Goal: Information Seeking & Learning: Learn about a topic

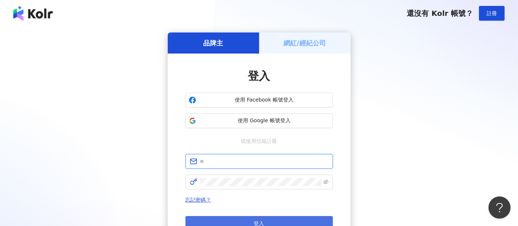
type input "**********"
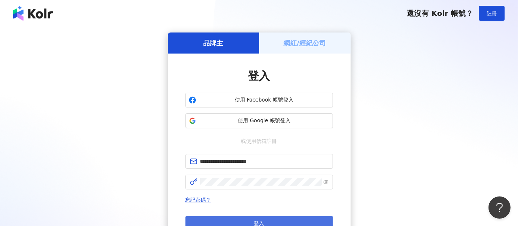
click at [297, 222] on button "登入" at bounding box center [260, 223] width 148 height 15
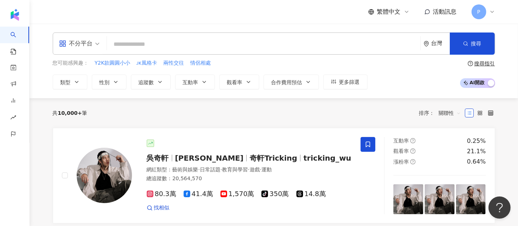
click at [74, 89] on div "不分平台 台灣 搜尋 您可能感興趣： Y2K款圓圓小小 ᴊᴋ風格卡 兩性交往 情侶相處 類型 性別 追蹤數 互動率 觀看率 合作費用預估 更多篩選 搜尋指引 …" at bounding box center [274, 61] width 489 height 75
click at [76, 84] on icon "button" at bounding box center [77, 82] width 6 height 6
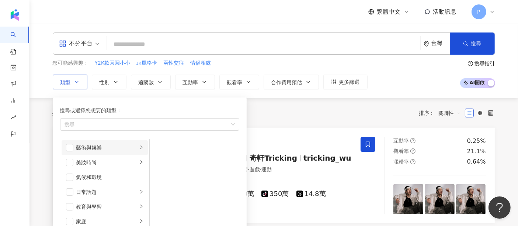
click at [114, 144] on div "藝術與娛樂" at bounding box center [106, 148] width 61 height 8
click at [158, 162] on span "button" at bounding box center [159, 162] width 7 height 7
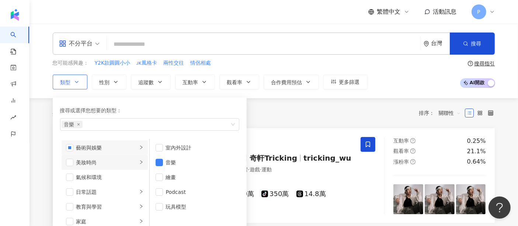
click at [120, 161] on div "美妝時尚" at bounding box center [106, 162] width 61 height 8
click at [180, 215] on li "穿搭" at bounding box center [194, 221] width 87 height 15
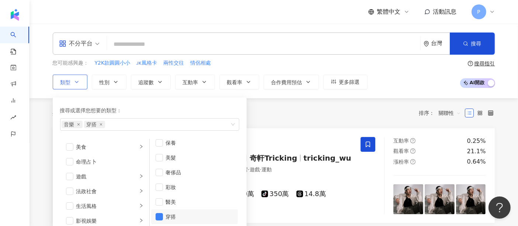
scroll to position [123, 0]
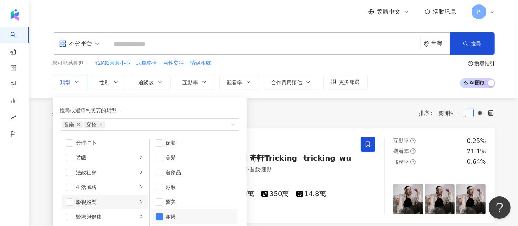
click at [105, 199] on div "影視娛樂" at bounding box center [106, 202] width 61 height 8
click at [154, 201] on li "韓國偶像" at bounding box center [194, 201] width 87 height 15
click at [165, 161] on li "舞蹈" at bounding box center [194, 157] width 87 height 15
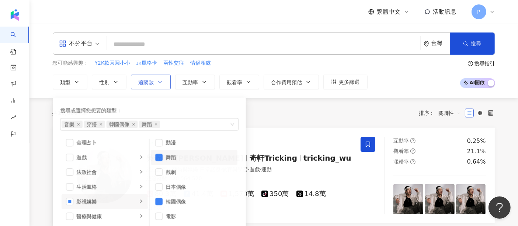
click at [161, 84] on icon "button" at bounding box center [160, 82] width 6 height 6
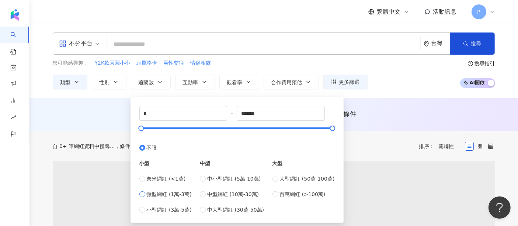
click at [171, 190] on span "微型網紅 (1萬-3萬)" at bounding box center [169, 194] width 45 height 8
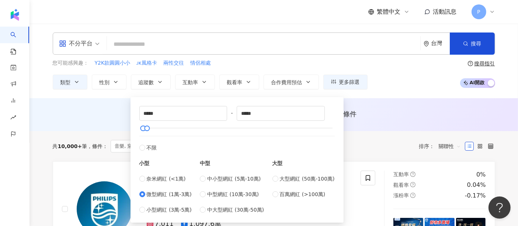
type input "*****"
drag, startPoint x: 188, startPoint y: 117, endPoint x: 127, endPoint y: 121, distance: 61.0
drag, startPoint x: 288, startPoint y: 114, endPoint x: 222, endPoint y: 116, distance: 66.1
click at [222, 116] on div "***** - ***** 不限 小型 奈米網紅 (<1萬) 微型網紅 (1萬-3萬) 小型網紅 (3萬-5萬) 中型 中小型網紅 (5萬-10萬) 中型網紅…" at bounding box center [237, 160] width 196 height 108
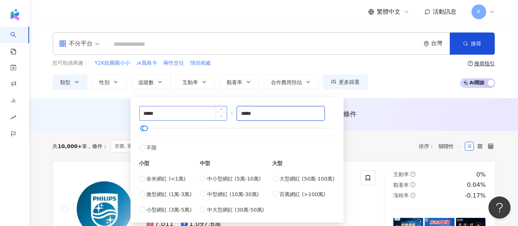
type input "*****"
drag, startPoint x: 173, startPoint y: 116, endPoint x: 123, endPoint y: 115, distance: 49.5
click at [334, 116] on div "***** - ***** 不限 小型 奈米網紅 (<1萬) 微型網紅 (1萬-3萬) 小型網紅 (3萬-5萬) 中型 中小型網紅 (5萬-10萬) 中型網紅…" at bounding box center [237, 160] width 196 height 108
click at [397, 85] on div "您可能感興趣： Y2K款圓圓小小 ᴊᴋ風格卡 兩性交往 情侶相處 類型 性別 追蹤數 互動率 觀看率 合作費用預估 更多篩選 ***** - ***** 不限…" at bounding box center [274, 74] width 443 height 30
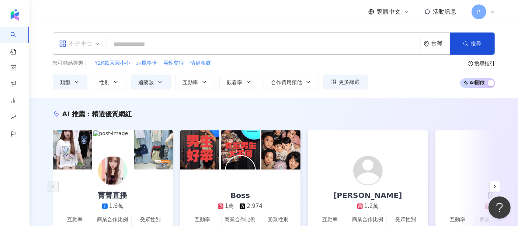
click at [71, 47] on div "不分平台" at bounding box center [76, 44] width 34 height 12
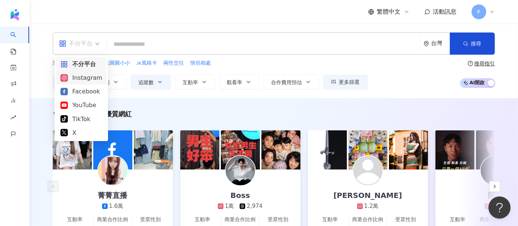
click at [77, 78] on div "Instagram" at bounding box center [82, 77] width 42 height 9
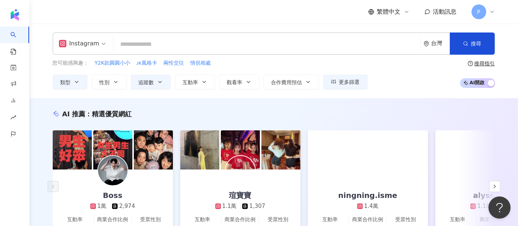
scroll to position [41, 0]
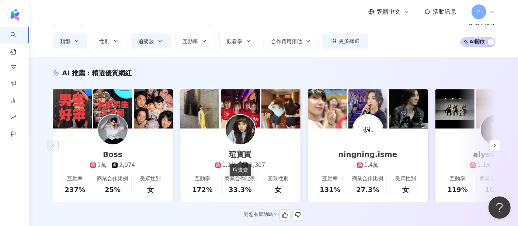
click at [250, 152] on div "瑄寶寶" at bounding box center [240, 154] width 37 height 10
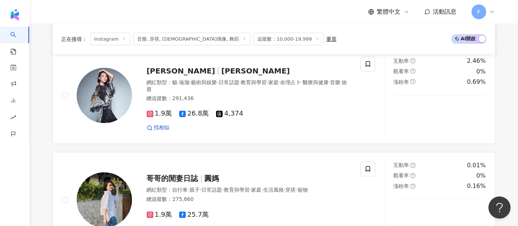
scroll to position [1435, 0]
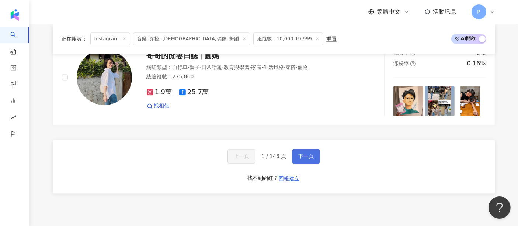
click at [303, 159] on span "下一頁" at bounding box center [306, 156] width 15 height 6
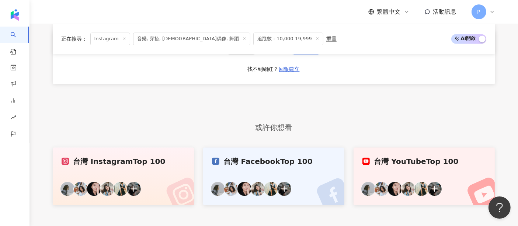
scroll to position [1468, 0]
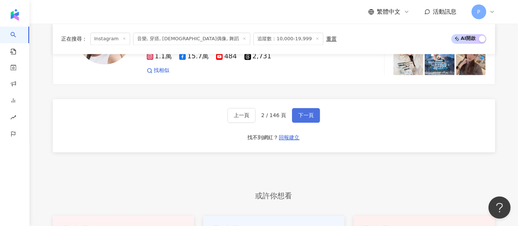
click at [294, 108] on button "下一頁" at bounding box center [306, 115] width 28 height 15
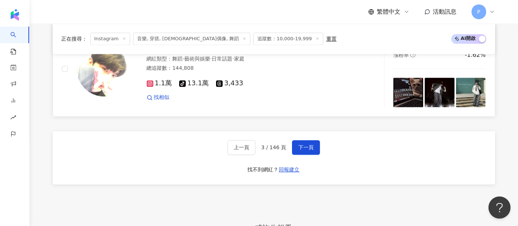
scroll to position [1427, 0]
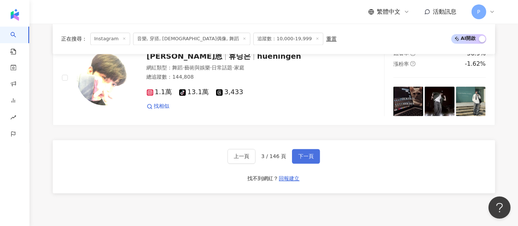
click at [303, 156] on button "下一頁" at bounding box center [306, 156] width 28 height 15
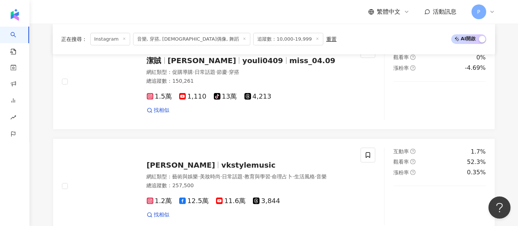
scroll to position [238, 0]
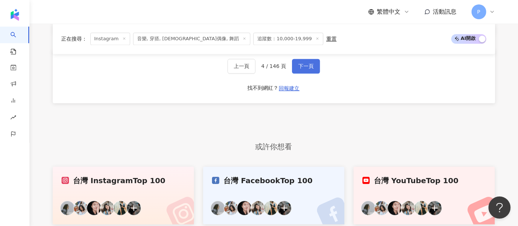
click at [300, 69] on span "下一頁" at bounding box center [306, 66] width 15 height 6
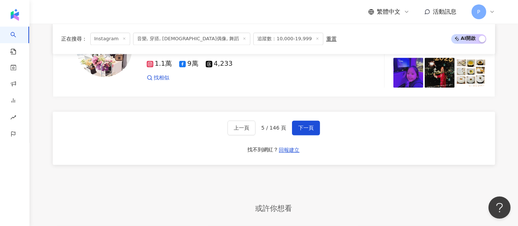
scroll to position [1468, 0]
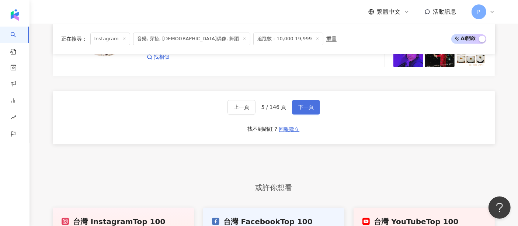
click at [313, 112] on button "下一頁" at bounding box center [306, 107] width 28 height 15
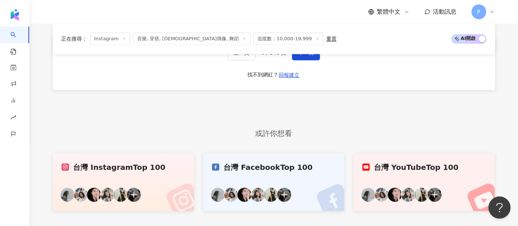
scroll to position [1509, 0]
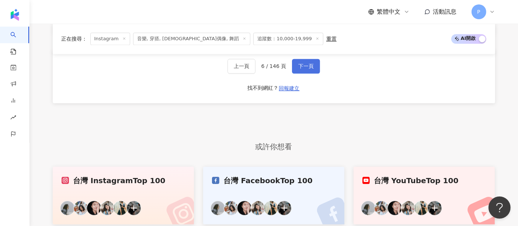
click at [315, 66] on button "下一頁" at bounding box center [306, 66] width 28 height 15
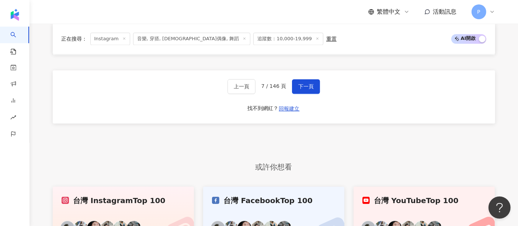
scroll to position [1468, 0]
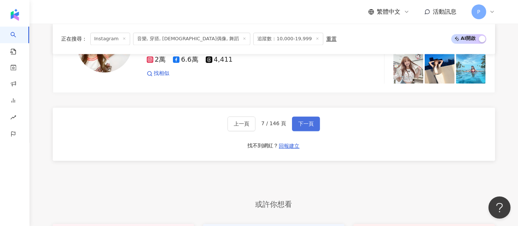
click at [310, 116] on button "下一頁" at bounding box center [306, 123] width 28 height 15
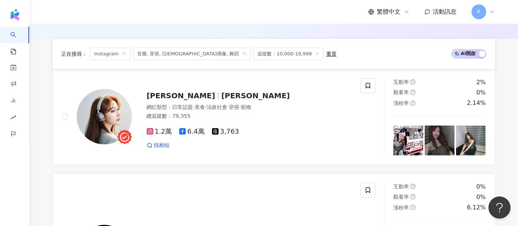
scroll to position [178, 0]
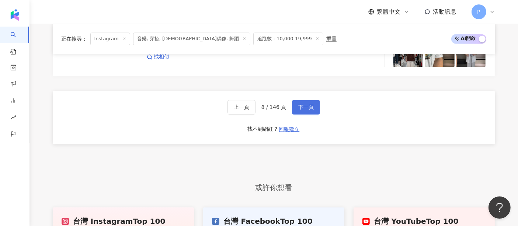
click at [312, 107] on span "下一頁" at bounding box center [306, 107] width 15 height 6
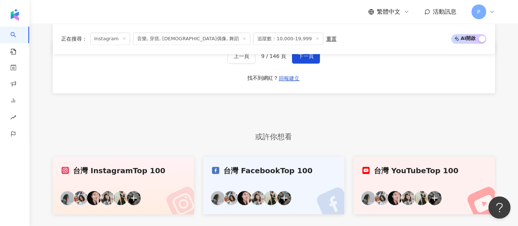
scroll to position [1514, 0]
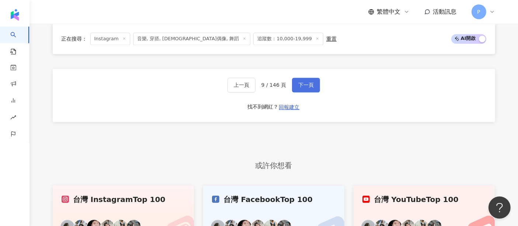
click at [305, 82] on span "下一頁" at bounding box center [306, 85] width 15 height 6
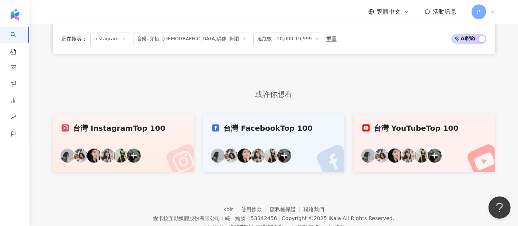
scroll to position [1509, 0]
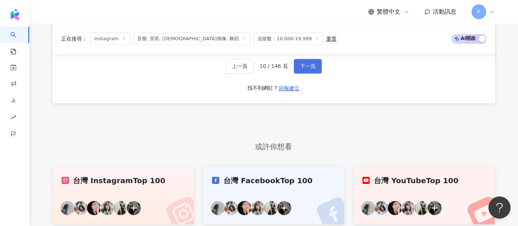
click at [316, 65] on button "下一頁" at bounding box center [308, 66] width 28 height 15
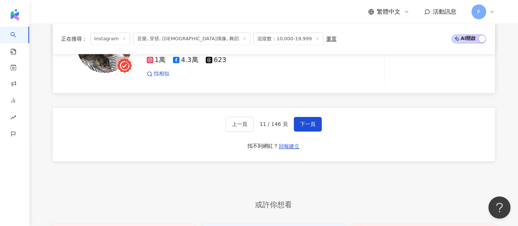
scroll to position [1402, 0]
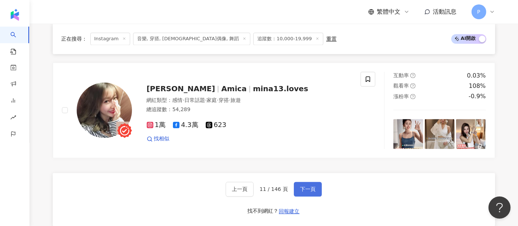
click at [311, 189] on span "下一頁" at bounding box center [307, 189] width 15 height 6
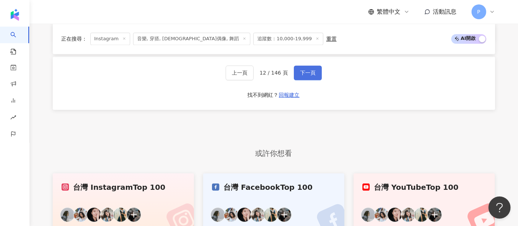
scroll to position [1468, 0]
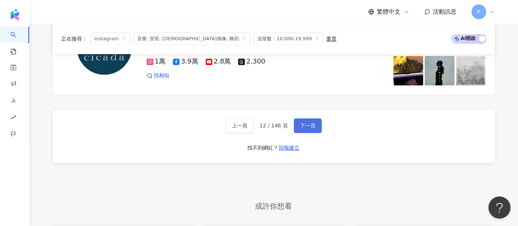
click at [318, 118] on button "下一頁" at bounding box center [308, 125] width 28 height 15
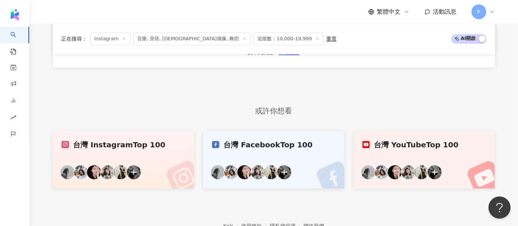
scroll to position [1509, 0]
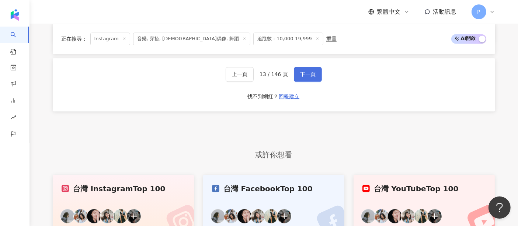
click at [304, 71] on span "下一頁" at bounding box center [307, 74] width 15 height 6
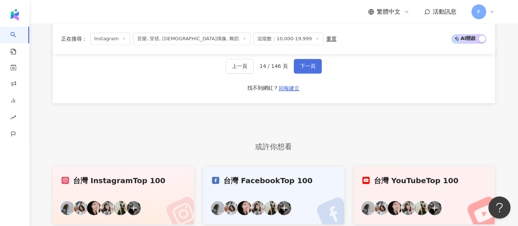
click at [303, 66] on span "下一頁" at bounding box center [307, 66] width 15 height 6
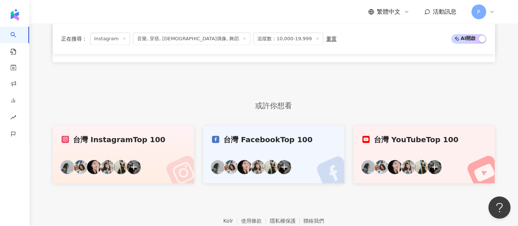
scroll to position [1386, 0]
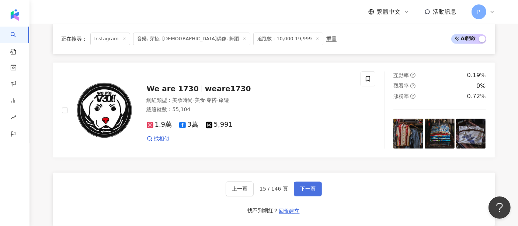
click at [312, 190] on span "下一頁" at bounding box center [307, 189] width 15 height 6
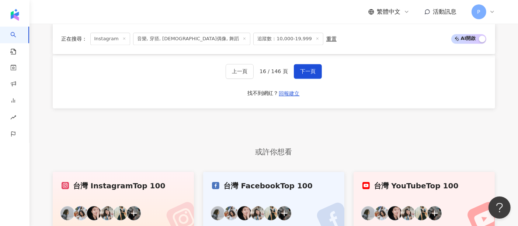
scroll to position [1468, 0]
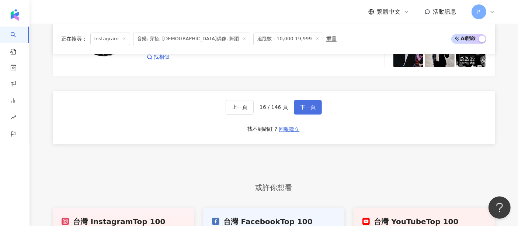
click at [307, 110] on span "下一頁" at bounding box center [307, 107] width 15 height 6
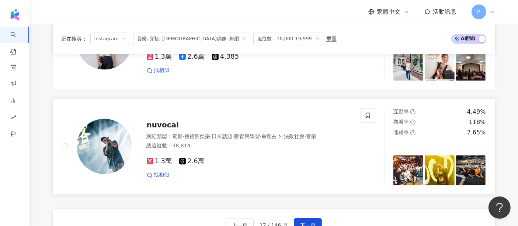
scroll to position [1489, 0]
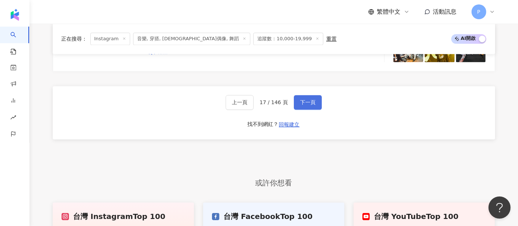
click at [312, 105] on span "下一頁" at bounding box center [307, 102] width 15 height 6
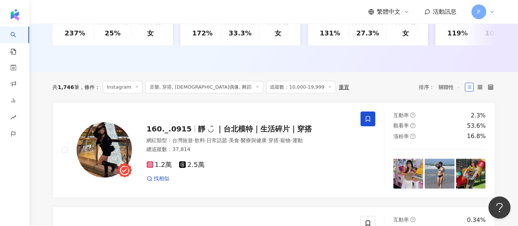
scroll to position [197, 0]
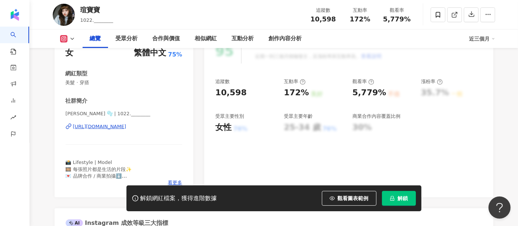
scroll to position [123, 0]
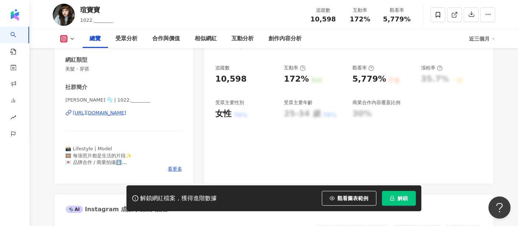
click at [119, 111] on div "[URL][DOMAIN_NAME]" at bounding box center [100, 113] width 54 height 7
click at [395, 198] on button "解鎖" at bounding box center [399, 198] width 34 height 15
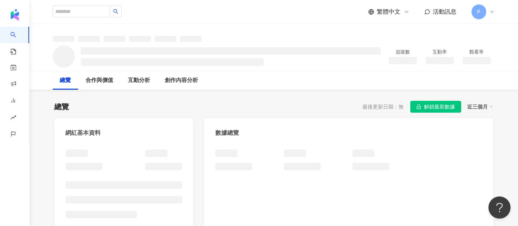
click at [442, 110] on span "解鎖最新數據" at bounding box center [440, 107] width 31 height 12
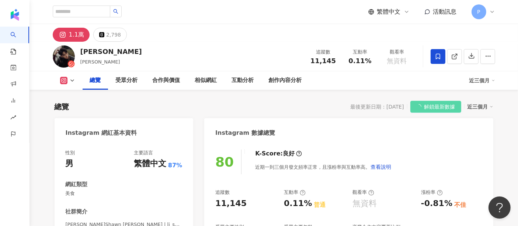
scroll to position [45, 0]
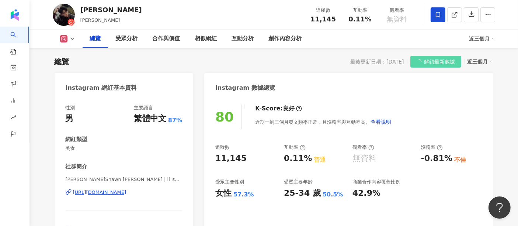
click at [437, 16] on icon at bounding box center [438, 14] width 7 height 7
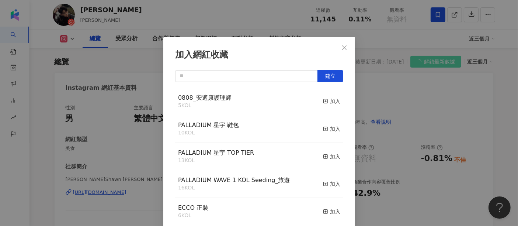
scroll to position [3, 0]
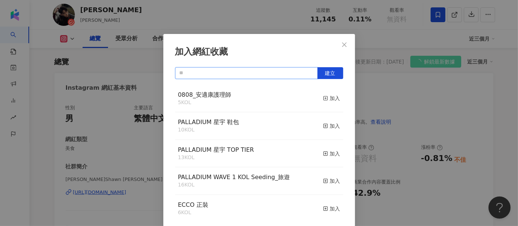
click at [279, 74] on input "text" at bounding box center [246, 73] width 143 height 12
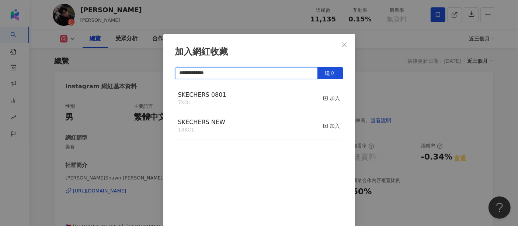
type input "**********"
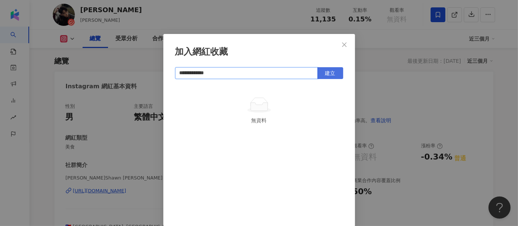
click at [332, 78] on button "建立" at bounding box center [331, 73] width 26 height 12
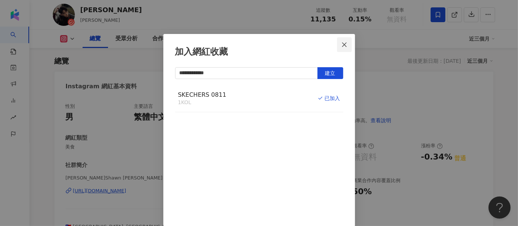
click at [346, 46] on span "Close" at bounding box center [344, 45] width 15 height 6
click at [341, 46] on div "**********" at bounding box center [259, 113] width 518 height 226
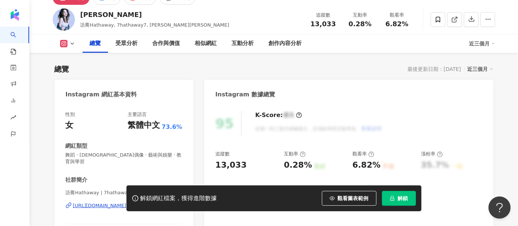
scroll to position [82, 0]
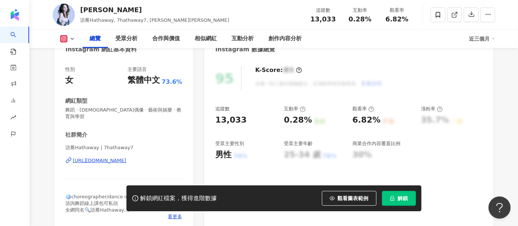
click at [127, 157] on div "https://www.instagram.com/7hathaway7/" at bounding box center [100, 160] width 54 height 7
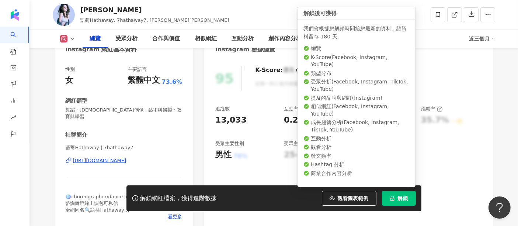
click at [397, 197] on button "解鎖" at bounding box center [399, 198] width 34 height 15
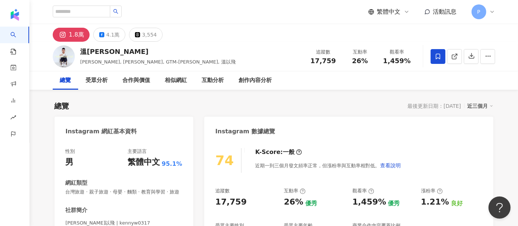
click at [438, 55] on icon at bounding box center [438, 56] width 7 height 7
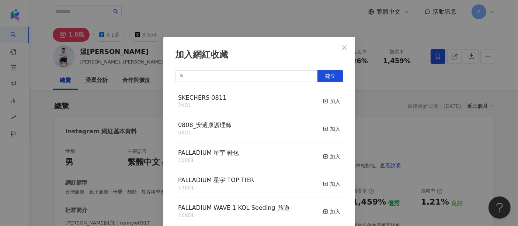
scroll to position [3, 0]
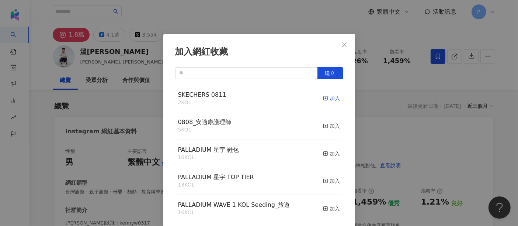
click at [323, 96] on div "加入" at bounding box center [331, 98] width 17 height 8
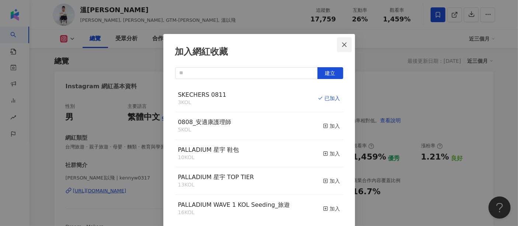
click at [343, 46] on icon "close" at bounding box center [345, 45] width 6 height 6
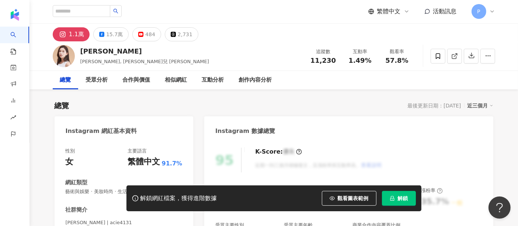
scroll to position [123, 0]
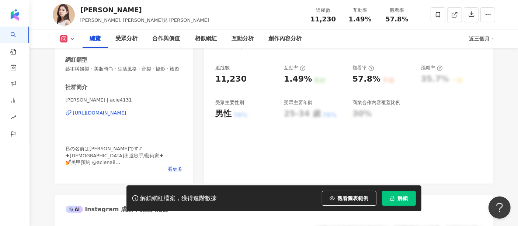
click at [127, 116] on div "https://www.instagram.com/acie4131/" at bounding box center [100, 113] width 54 height 7
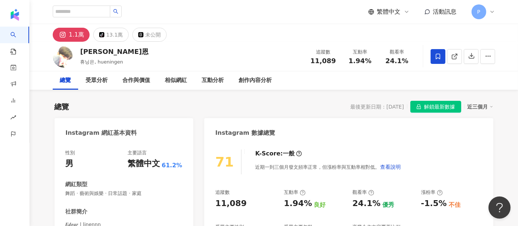
click at [446, 104] on span "解鎖最新數據" at bounding box center [440, 107] width 31 height 12
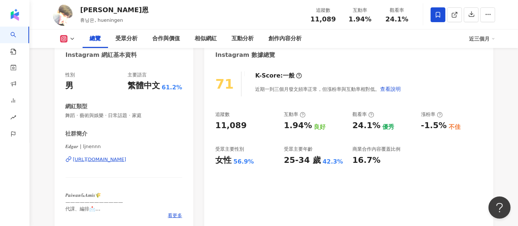
scroll to position [82, 0]
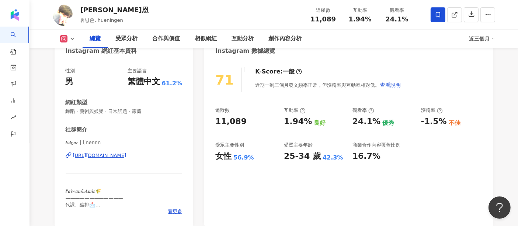
click at [125, 156] on div "https://www.instagram.com/ljnennn/" at bounding box center [100, 155] width 54 height 7
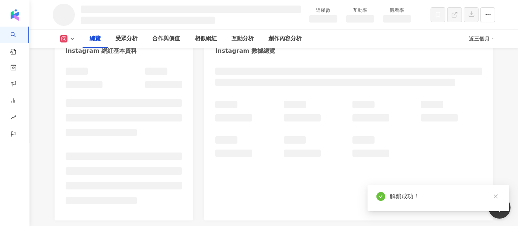
click at [434, 17] on span at bounding box center [438, 14] width 15 height 15
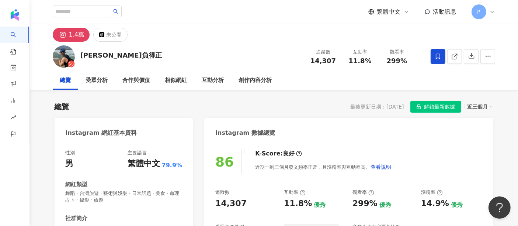
scroll to position [45, 0]
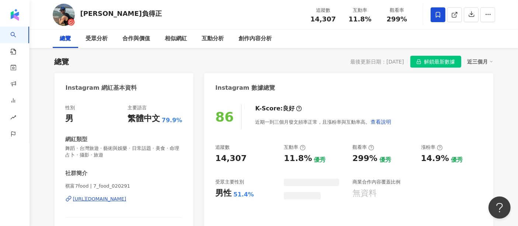
click at [430, 105] on div "86 K-Score : 良好 近期一到三個月發文頻率正常，且漲粉率與互動率高。 查看說明" at bounding box center [348, 116] width 267 height 25
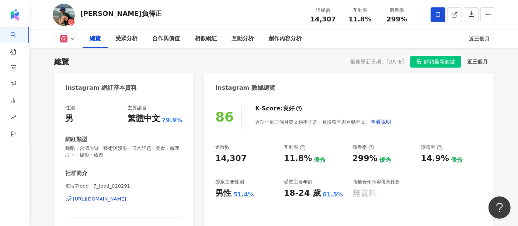
click at [430, 62] on span "解鎖最新數據" at bounding box center [440, 62] width 31 height 12
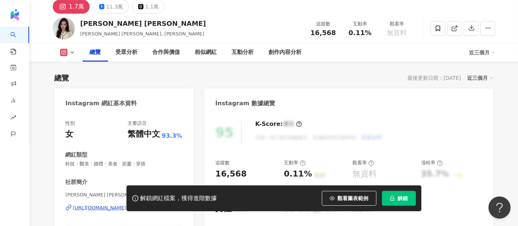
scroll to position [41, 0]
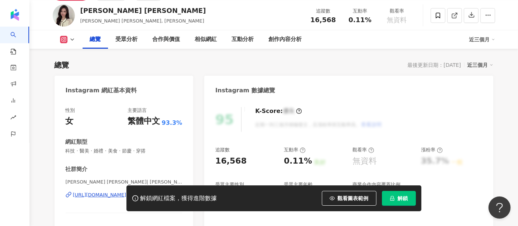
click at [105, 194] on div "解鎖網紅檔案，獲得進階數據 觀看圖表範例 解鎖" at bounding box center [259, 198] width 518 height 26
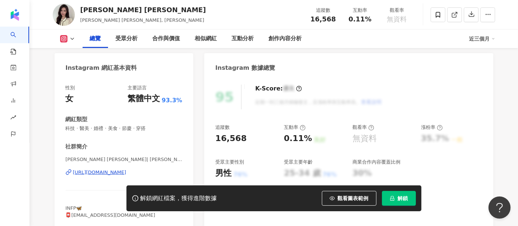
scroll to position [82, 0]
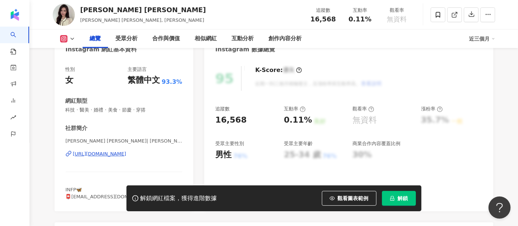
click at [127, 152] on div "[URL][DOMAIN_NAME]" at bounding box center [100, 154] width 54 height 7
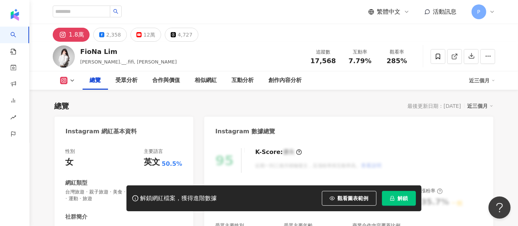
scroll to position [123, 0]
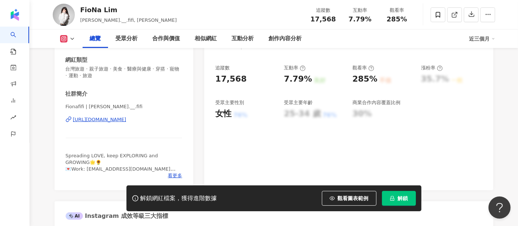
click at [127, 122] on div "[URL][DOMAIN_NAME]" at bounding box center [100, 119] width 54 height 7
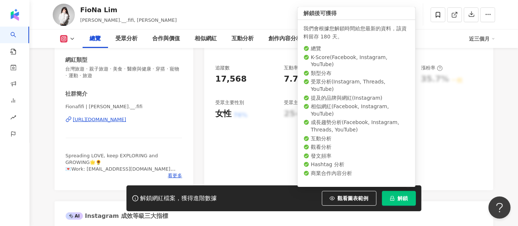
click at [411, 198] on button "解鎖" at bounding box center [399, 198] width 34 height 15
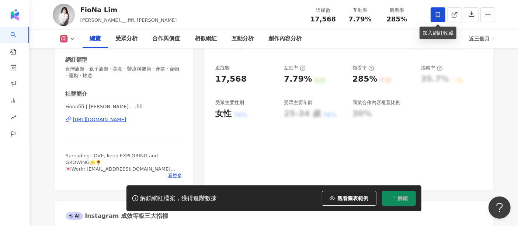
click at [432, 13] on span at bounding box center [438, 14] width 15 height 15
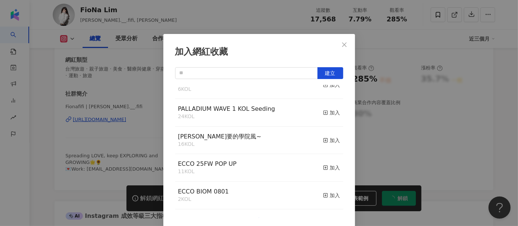
scroll to position [164, 0]
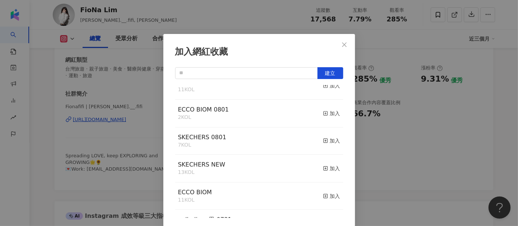
scroll to position [246, 0]
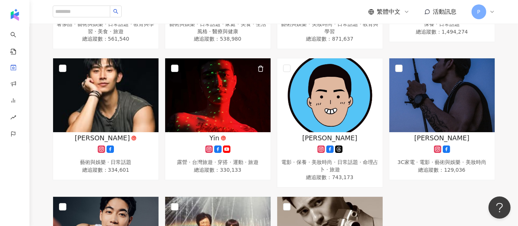
scroll to position [246, 0]
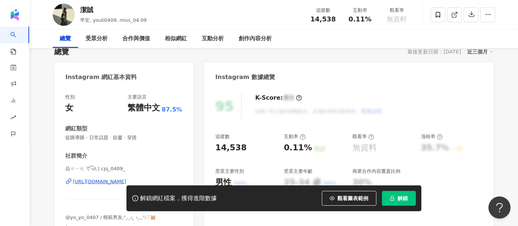
scroll to position [82, 0]
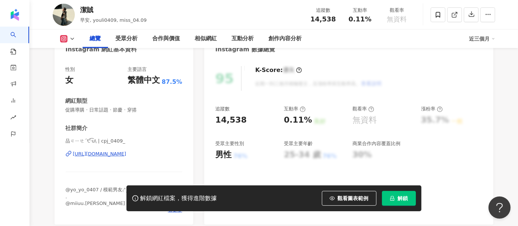
click at [106, 155] on div "https://www.instagram.com/cpj_0409_/" at bounding box center [100, 154] width 54 height 7
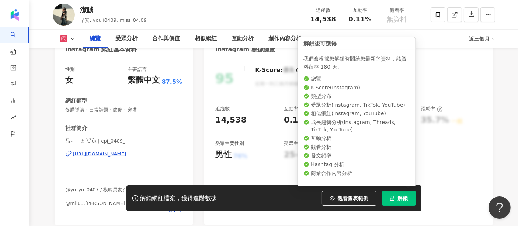
click at [390, 193] on button "解鎖" at bounding box center [399, 198] width 34 height 15
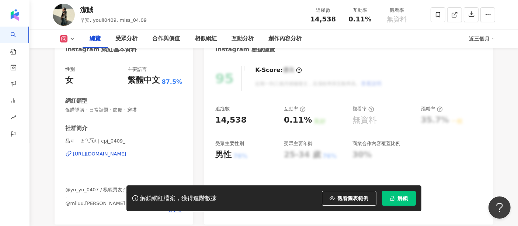
click at [400, 200] on span "解鎖" at bounding box center [403, 198] width 10 height 6
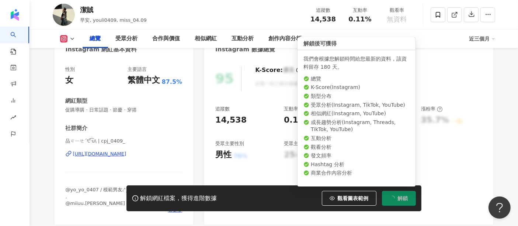
click at [392, 196] on icon "loading" at bounding box center [392, 197] width 7 height 7
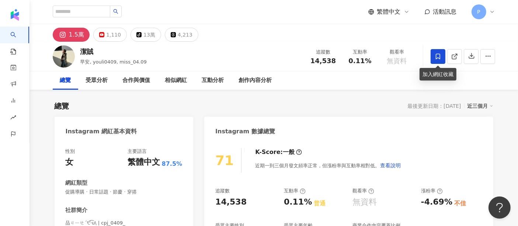
click at [438, 62] on span at bounding box center [438, 56] width 15 height 15
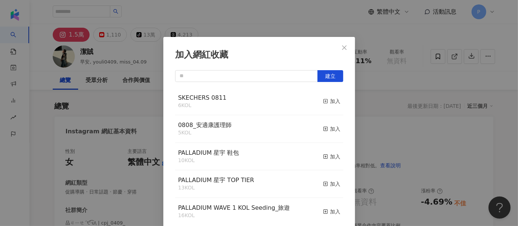
scroll to position [3, 0]
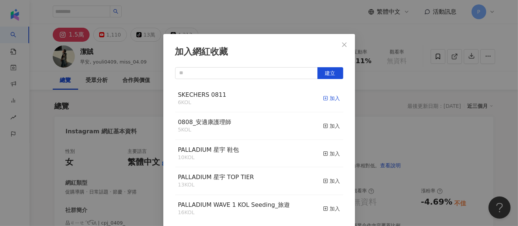
click at [324, 99] on div "加入" at bounding box center [331, 98] width 17 height 8
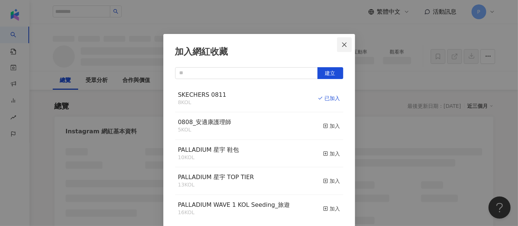
click at [342, 46] on icon "close" at bounding box center [345, 45] width 6 height 6
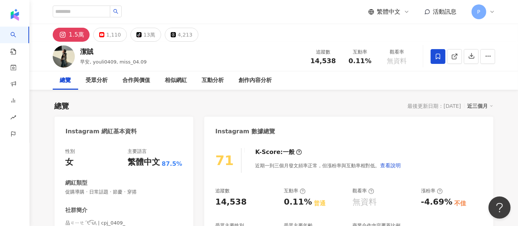
scroll to position [0, 0]
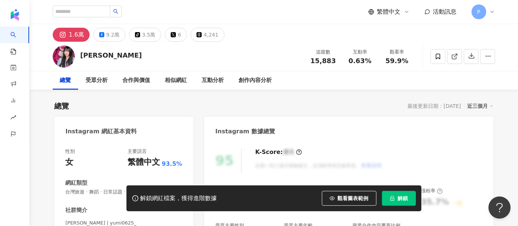
scroll to position [82, 0]
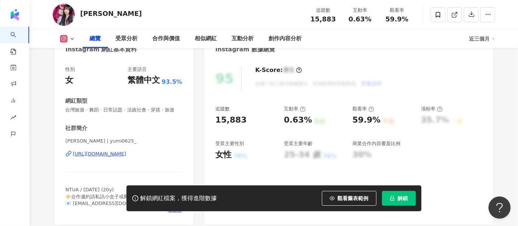
click at [111, 157] on div "[URL][DOMAIN_NAME]" at bounding box center [100, 154] width 54 height 7
click at [393, 192] on button "解鎖" at bounding box center [399, 198] width 34 height 15
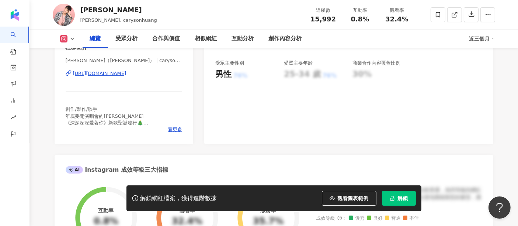
scroll to position [123, 0]
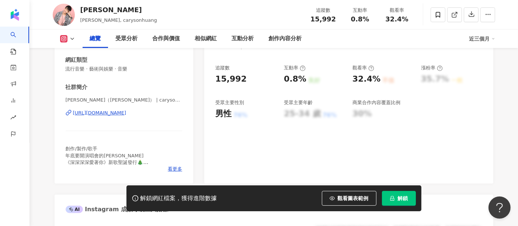
click at [127, 110] on div "[URL][DOMAIN_NAME]" at bounding box center [100, 113] width 54 height 7
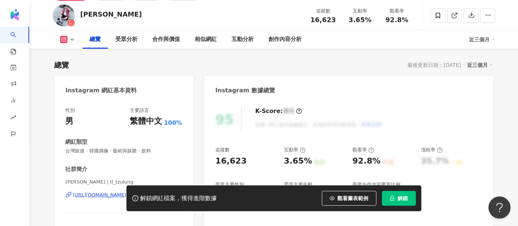
click at [126, 160] on div "性別 男 主要語言 繁體中文 100% 網紅類型 台灣旅遊 · 韓國偶像 · 藝術與娛樂 · 飲料 社群簡介 張子龍 | tl_tzulung https:/…" at bounding box center [124, 180] width 117 height 147
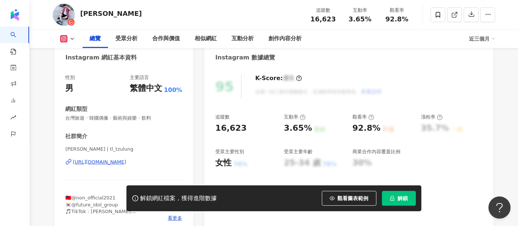
drag, startPoint x: 126, startPoint y: 160, endPoint x: 133, endPoint y: 116, distance: 44.4
click at [126, 160] on div "https://www.instagram.com/tl_tzulung/" at bounding box center [100, 162] width 54 height 7
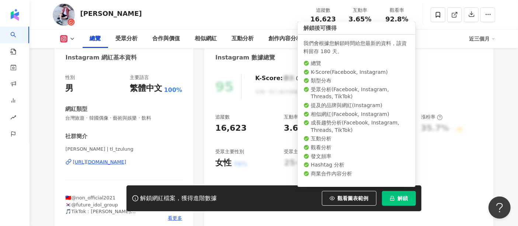
click at [400, 196] on span "解鎖" at bounding box center [403, 198] width 10 height 6
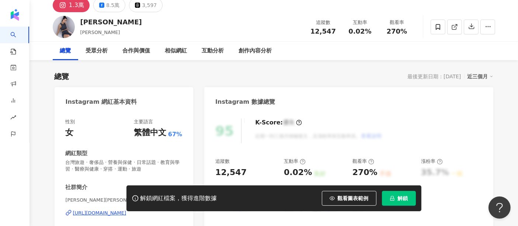
scroll to position [41, 0]
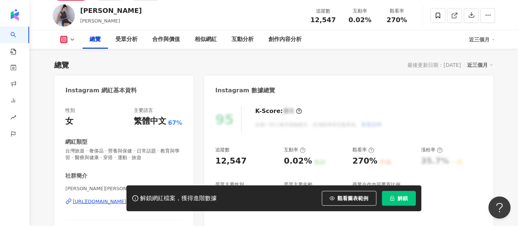
click at [105, 200] on div "解鎖網紅檔案，獲得進階數據 觀看圖表範例 解鎖" at bounding box center [259, 198] width 518 height 26
click at [105, 202] on div "解鎖網紅檔案，獲得進階數據 觀看圖表範例 解鎖" at bounding box center [259, 198] width 518 height 26
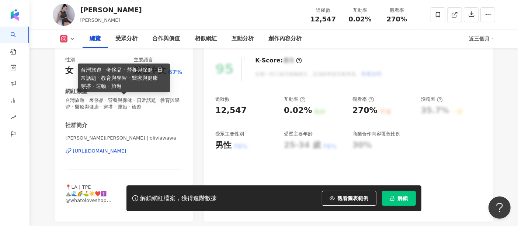
scroll to position [123, 0]
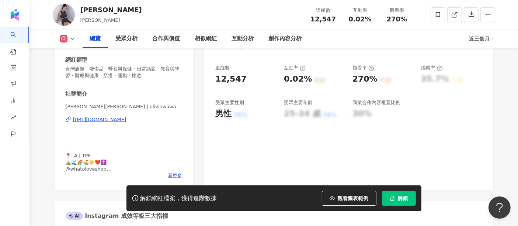
click at [127, 120] on div "https://www.instagram.com/oliviawawa/" at bounding box center [100, 119] width 54 height 7
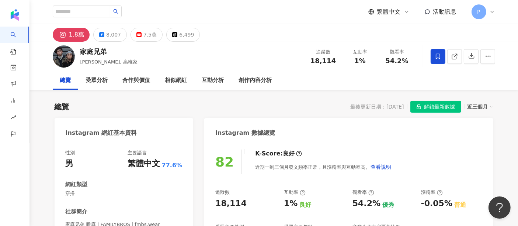
scroll to position [82, 0]
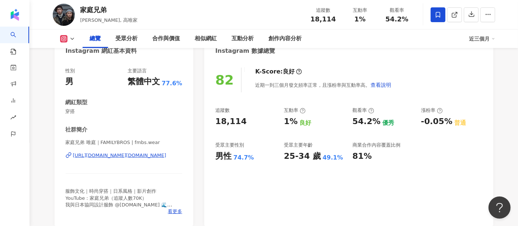
click at [144, 154] on div "https://www.instagram.com/fmbs.wear/" at bounding box center [119, 155] width 93 height 7
click at [434, 12] on span at bounding box center [438, 14] width 15 height 15
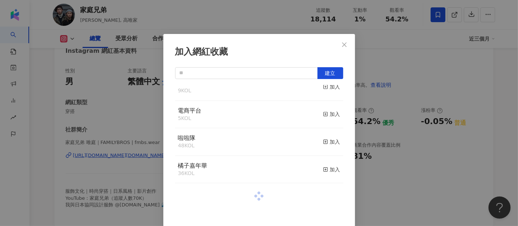
scroll to position [733, 0]
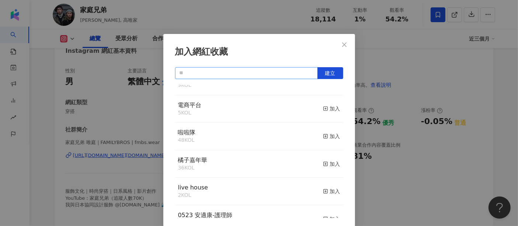
click at [273, 73] on input "text" at bounding box center [246, 73] width 143 height 12
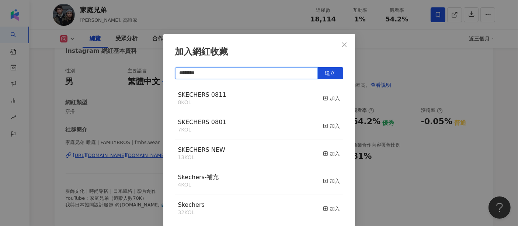
scroll to position [0, 0]
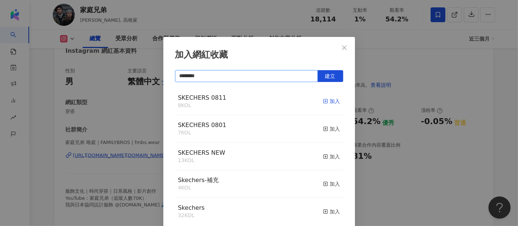
type input "********"
click at [323, 100] on div "加入" at bounding box center [331, 101] width 17 height 8
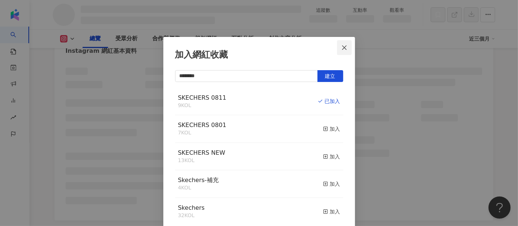
click at [346, 45] on span "Close" at bounding box center [344, 48] width 15 height 6
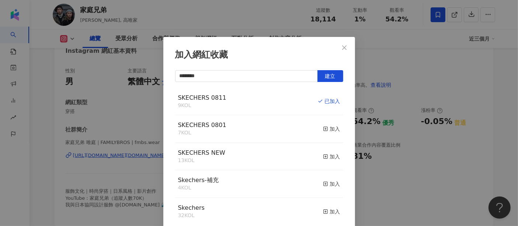
click at [343, 47] on div "加入網紅收藏 ******** 建立 SKECHERS 0811 9 KOL 已加入 SKECHERS 0801 7 KOL 加入 SKECHERS NEW …" at bounding box center [259, 113] width 518 height 226
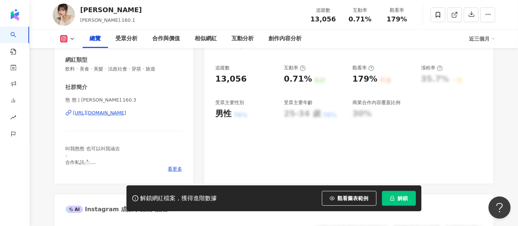
click at [127, 113] on div "[URL][DOMAIN_NAME]" at bounding box center [100, 113] width 54 height 7
click at [127, 114] on div "[URL][DOMAIN_NAME]" at bounding box center [100, 113] width 54 height 7
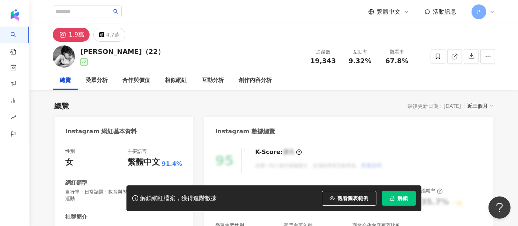
scroll to position [82, 0]
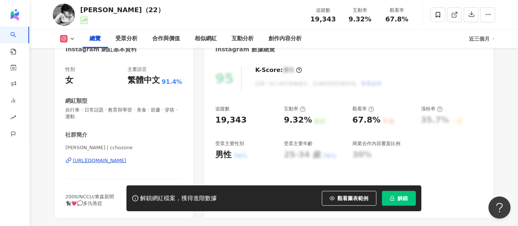
click at [118, 159] on div "https://www.instagram.com/cchozone/" at bounding box center [100, 160] width 54 height 7
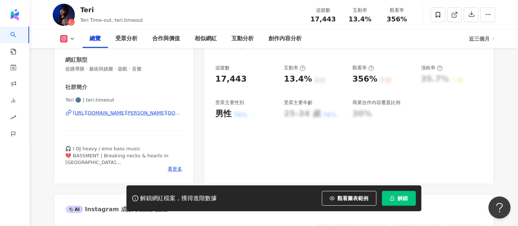
scroll to position [164, 0]
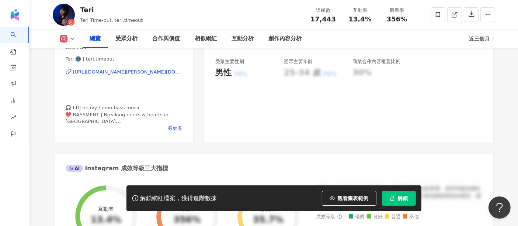
click at [148, 69] on div "https://www.instagram.com/teri.timeout/" at bounding box center [128, 72] width 110 height 7
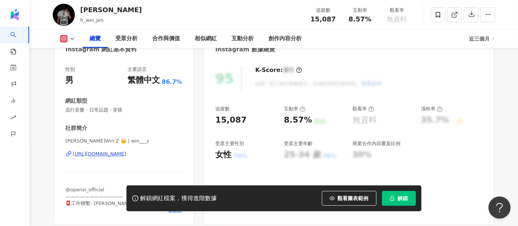
click at [127, 152] on div "[URL][DOMAIN_NAME]" at bounding box center [100, 154] width 54 height 7
click at [391, 199] on icon "lock" at bounding box center [392, 198] width 4 height 5
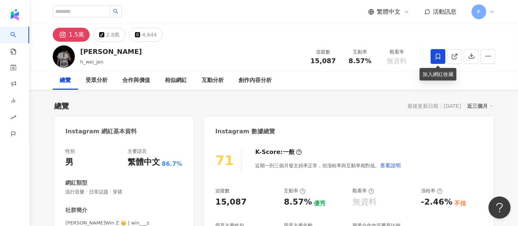
click at [437, 55] on icon at bounding box center [438, 56] width 7 height 7
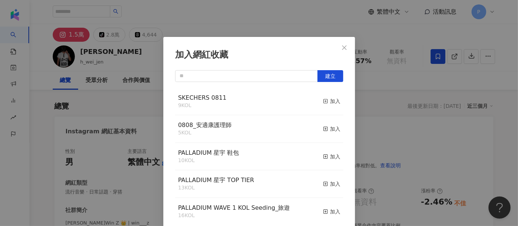
scroll to position [3, 0]
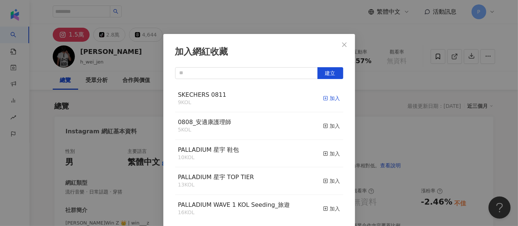
click at [327, 101] on div "加入" at bounding box center [331, 98] width 17 height 8
click at [203, 96] on span "SKECHERS 0811" at bounding box center [202, 94] width 48 height 7
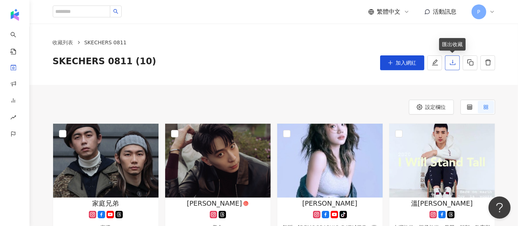
click at [457, 61] on button "button" at bounding box center [452, 62] width 15 height 15
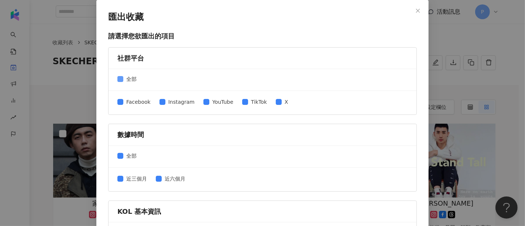
click at [133, 78] on span "全部" at bounding box center [131, 79] width 16 height 8
click at [161, 99] on span at bounding box center [162, 102] width 6 height 6
click at [125, 152] on span "全部" at bounding box center [131, 156] width 16 height 8
click at [129, 175] on span "近三個月" at bounding box center [136, 179] width 27 height 8
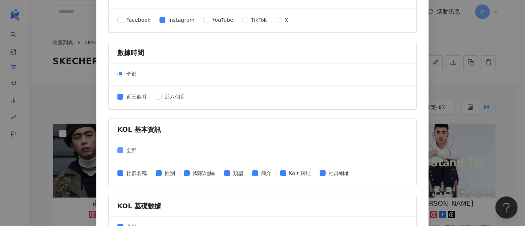
click at [128, 151] on span "全部" at bounding box center [131, 150] width 16 height 8
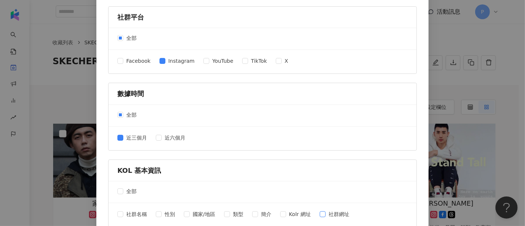
click at [341, 213] on span "社群網址" at bounding box center [338, 214] width 27 height 8
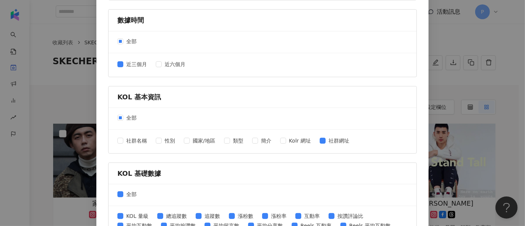
scroll to position [164, 0]
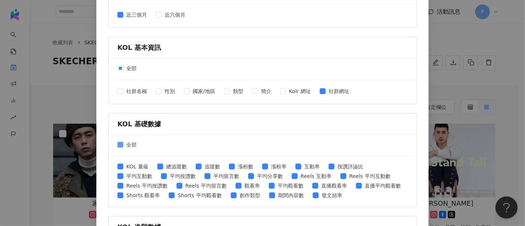
click at [131, 145] on span "全部" at bounding box center [131, 145] width 16 height 8
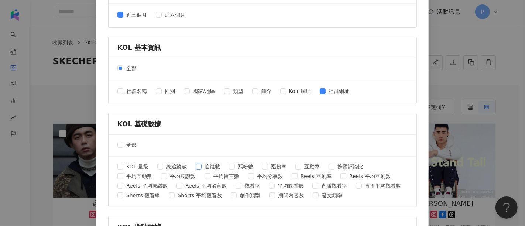
click at [204, 163] on span "追蹤數" at bounding box center [211, 166] width 21 height 8
click at [301, 162] on span "互動率" at bounding box center [311, 166] width 21 height 8
click at [184, 175] on span "平均按讚數" at bounding box center [183, 176] width 32 height 8
click at [131, 175] on span "平均互動數" at bounding box center [139, 176] width 32 height 8
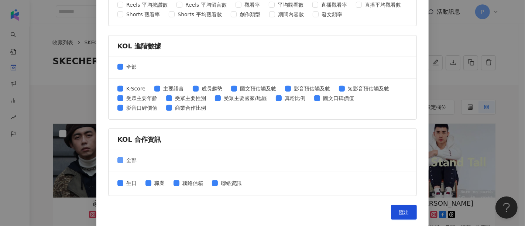
click at [123, 157] on span "全部" at bounding box center [131, 160] width 16 height 8
click at [131, 69] on span "全部" at bounding box center [131, 67] width 16 height 8
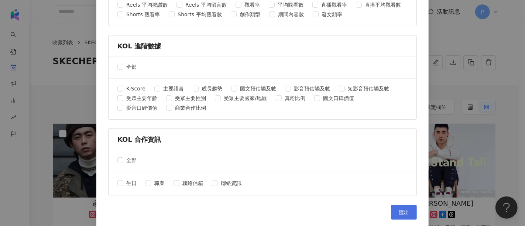
click at [401, 211] on span "匯出" at bounding box center [404, 212] width 10 height 6
click at [433, 35] on div "匯出收藏 請選擇您欲匯出的項目 社群平台 全部 Facebook Instagram YouTube TikTok X 數據時間 全部 近三個月 近六個月 K…" at bounding box center [262, 113] width 525 height 226
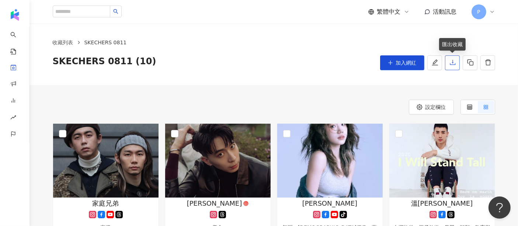
click at [457, 68] on button "button" at bounding box center [452, 62] width 15 height 15
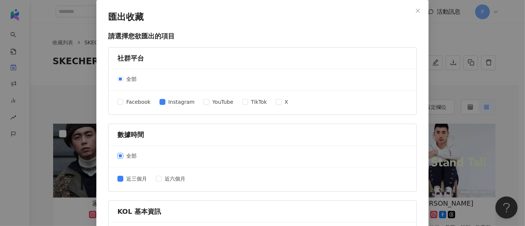
click at [131, 154] on span "全部" at bounding box center [131, 156] width 16 height 8
click at [129, 173] on div "近三個月 近六個月" at bounding box center [262, 179] width 290 height 12
click at [130, 184] on div "近三個月 近六個月" at bounding box center [262, 179] width 290 height 12
click at [131, 179] on span "近三個月" at bounding box center [136, 179] width 27 height 8
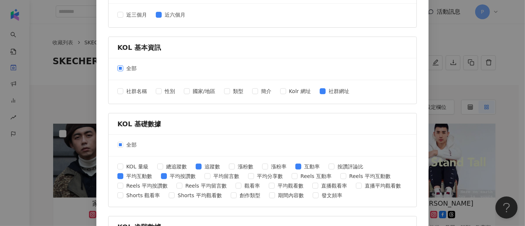
click at [126, 66] on span "全部" at bounding box center [131, 68] width 16 height 8
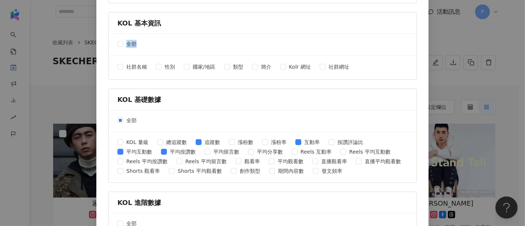
scroll to position [205, 0]
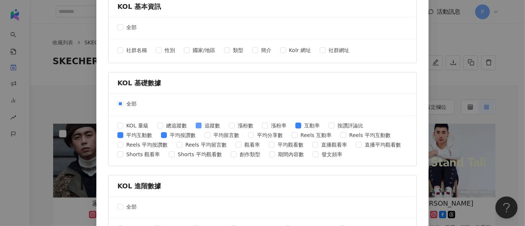
click at [204, 123] on span "追蹤數" at bounding box center [211, 125] width 21 height 8
click at [139, 134] on span "平均互動數" at bounding box center [139, 135] width 32 height 8
click at [301, 124] on span "互動率" at bounding box center [311, 125] width 21 height 8
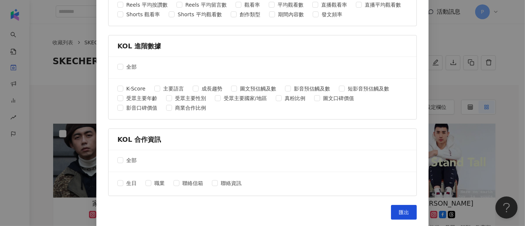
click at [402, 205] on button "匯出" at bounding box center [404, 212] width 26 height 15
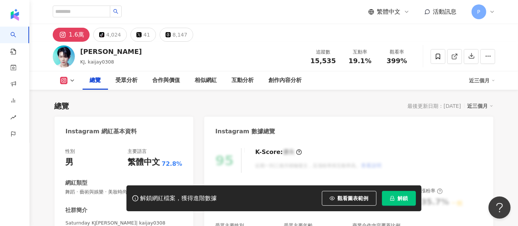
scroll to position [45, 0]
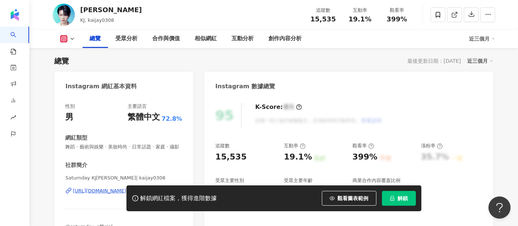
click at [400, 201] on span "解鎖" at bounding box center [403, 198] width 10 height 6
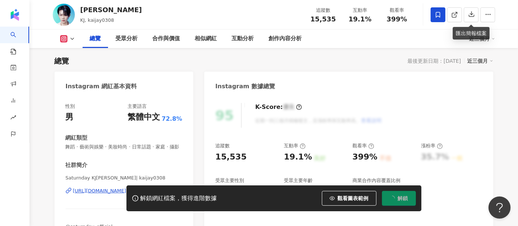
click at [441, 15] on icon at bounding box center [438, 14] width 7 height 7
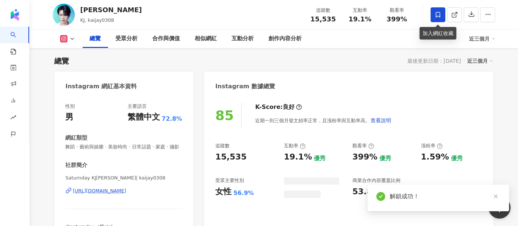
click at [438, 11] on icon at bounding box center [438, 14] width 7 height 7
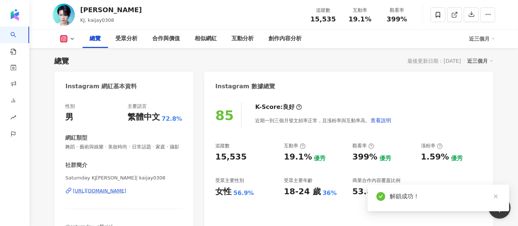
click at [439, 13] on div "加入網紅收藏 建立 SKECHERS 0811 10 KOL 加入 0808_安適康護理師 5 KOL 加入 PALLADIUM 星宇 鞋包 10 KOL 加…" at bounding box center [259, 113] width 518 height 226
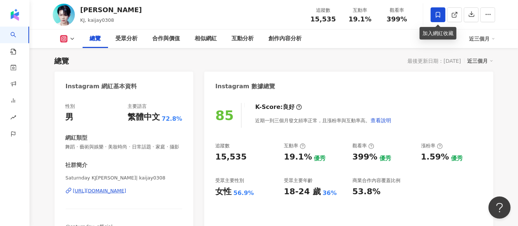
click at [438, 18] on span at bounding box center [438, 14] width 15 height 15
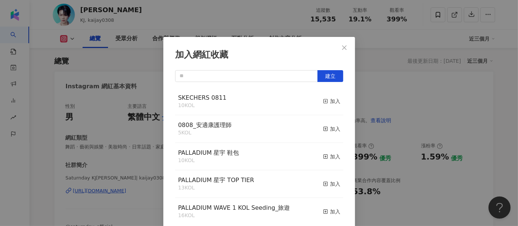
scroll to position [3, 0]
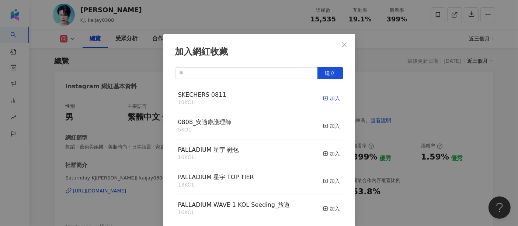
click at [323, 95] on div "加入" at bounding box center [331, 98] width 17 height 8
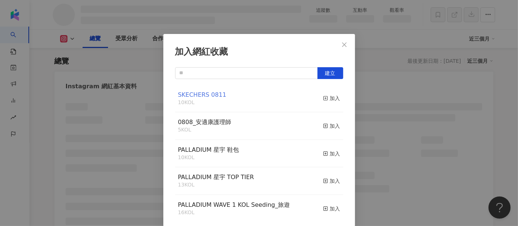
click at [208, 92] on span "SKECHERS 0811" at bounding box center [202, 94] width 48 height 7
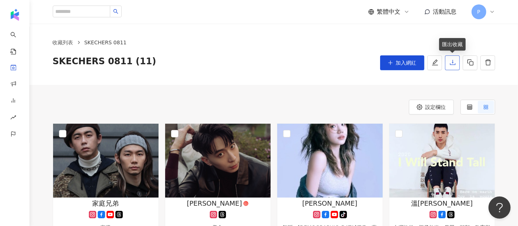
click at [455, 63] on icon "download" at bounding box center [453, 62] width 7 height 7
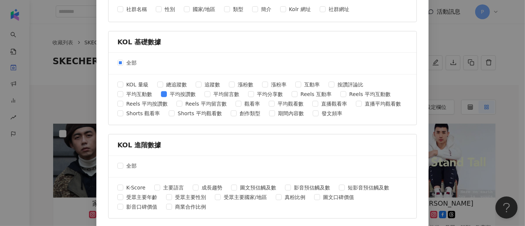
scroll to position [345, 0]
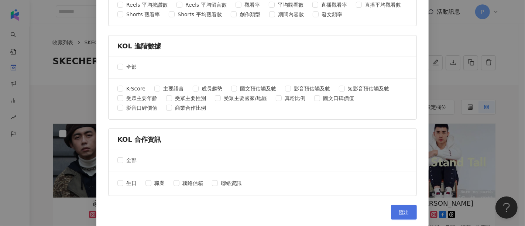
click at [394, 208] on button "匯出" at bounding box center [404, 212] width 26 height 15
drag, startPoint x: 447, startPoint y: 96, endPoint x: 469, endPoint y: 69, distance: 34.9
click at [447, 96] on div "匯出收藏 請選擇您欲匯出的項目 社群平台 全部 Facebook Instagram YouTube TikTok X 數據時間 全部 近三個月 近六個月 K…" at bounding box center [262, 113] width 525 height 226
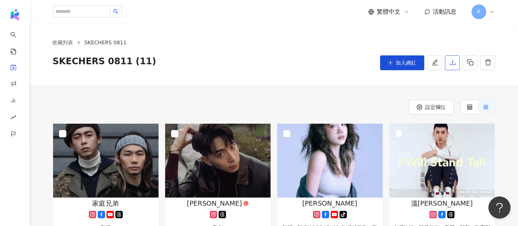
click at [457, 63] on button "button" at bounding box center [452, 62] width 15 height 15
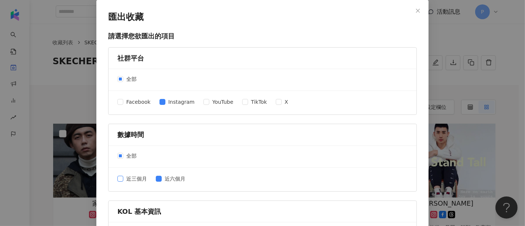
click at [134, 177] on span "近三個月" at bounding box center [136, 179] width 27 height 8
click at [168, 179] on span "近六個月" at bounding box center [175, 179] width 27 height 8
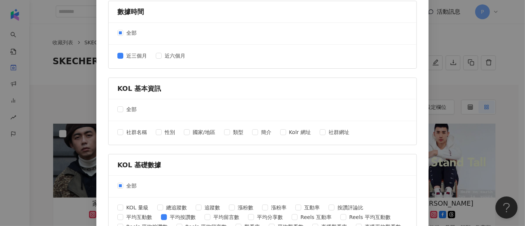
scroll to position [205, 0]
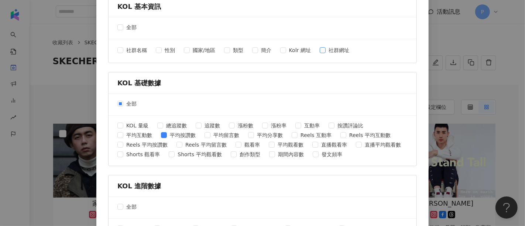
click at [331, 50] on span "社群網址" at bounding box center [338, 50] width 27 height 8
click at [131, 133] on span "平均互動數" at bounding box center [139, 135] width 32 height 8
click at [303, 124] on span "互動率" at bounding box center [311, 125] width 21 height 8
click at [201, 124] on span "追蹤數" at bounding box center [211, 125] width 21 height 8
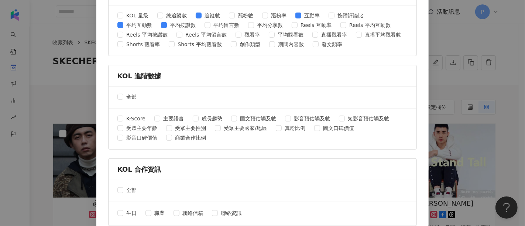
scroll to position [345, 0]
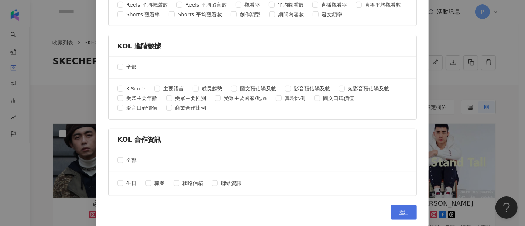
click at [401, 209] on span "匯出" at bounding box center [404, 212] width 10 height 6
